Goal: Task Accomplishment & Management: Manage account settings

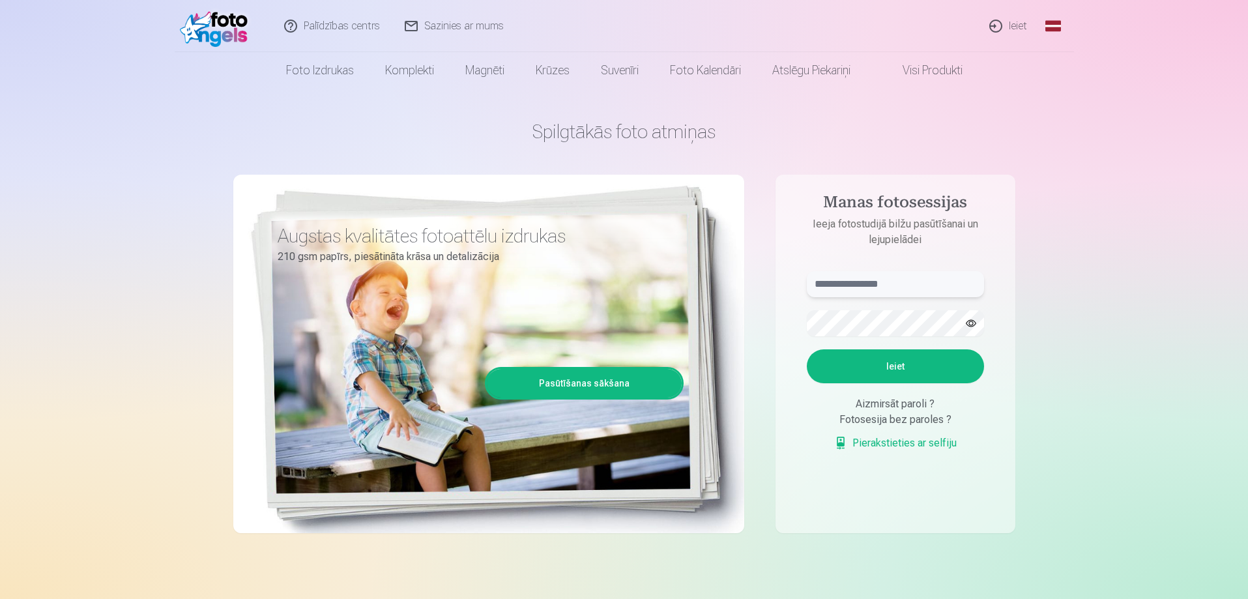
click at [886, 282] on input "text" at bounding box center [895, 284] width 177 height 26
type input "**********"
click at [807, 349] on button "Ieiet" at bounding box center [895, 366] width 177 height 34
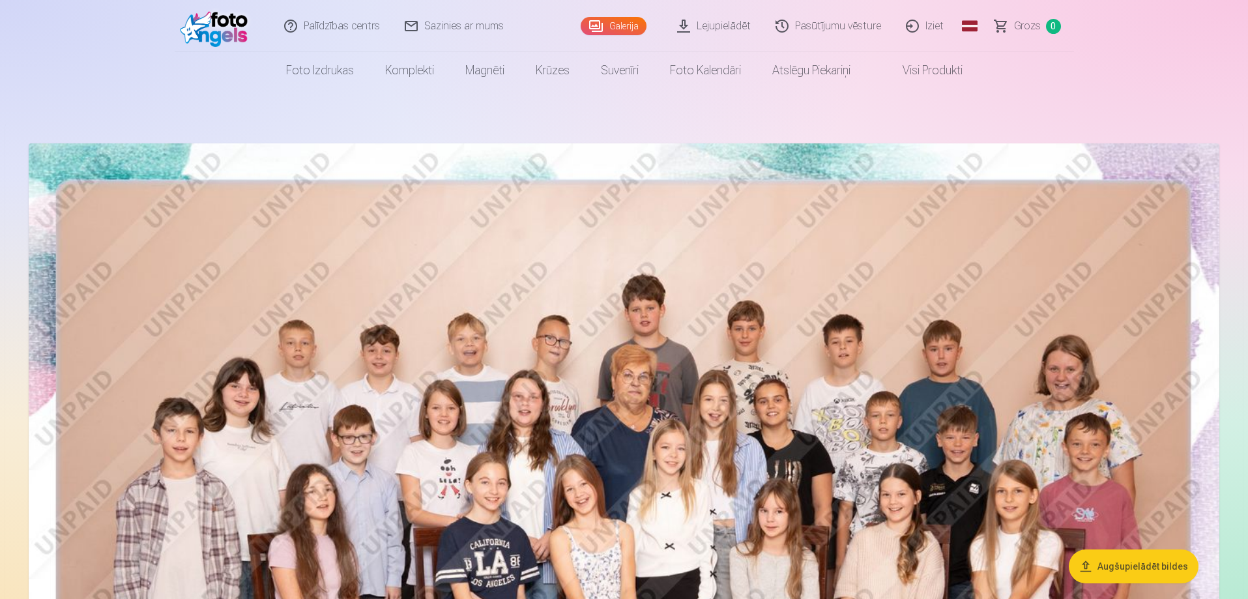
click at [617, 26] on link "Galerija" at bounding box center [614, 26] width 66 height 18
